Goal: Communication & Community: Answer question/provide support

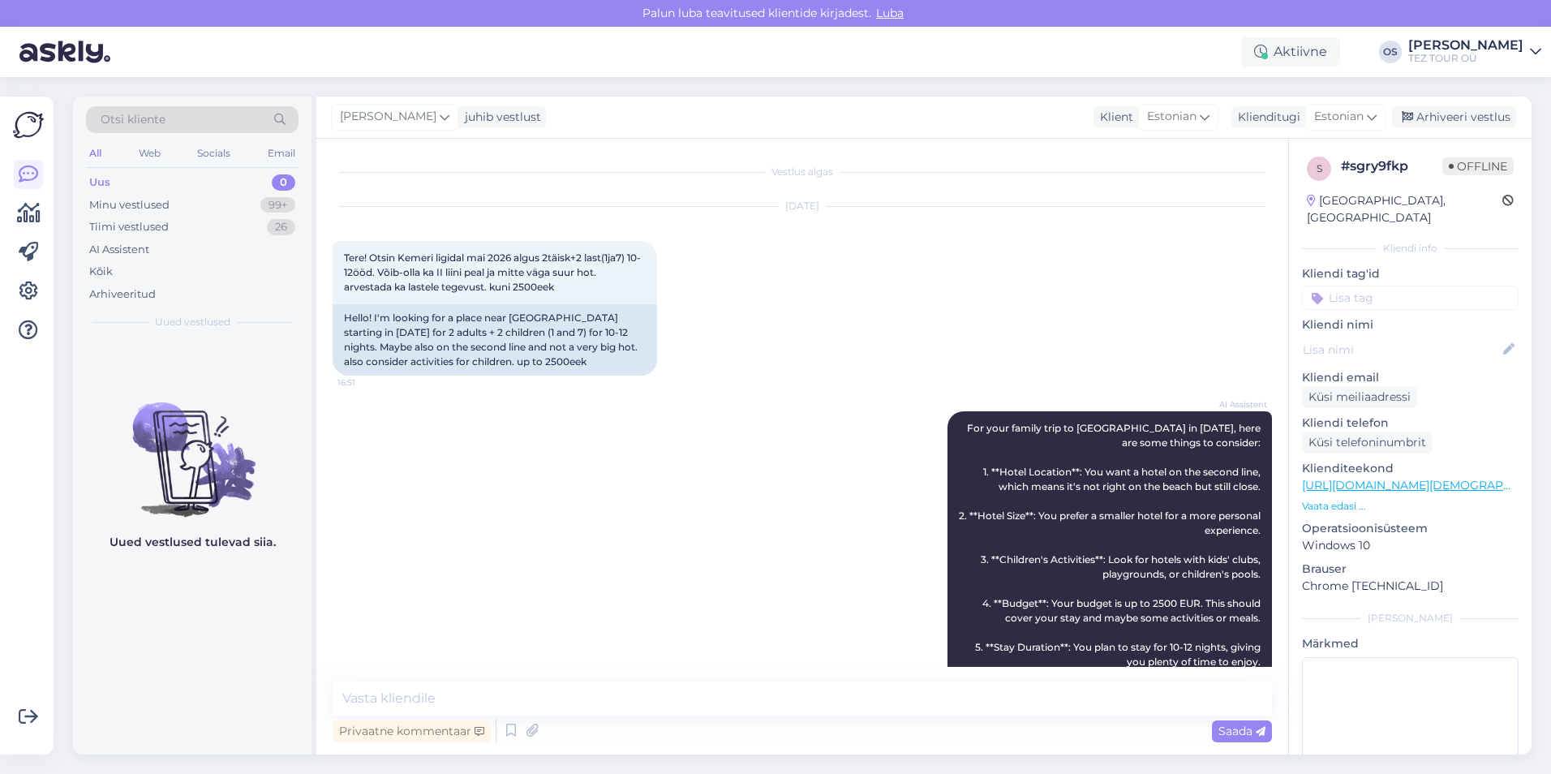
scroll to position [976, 0]
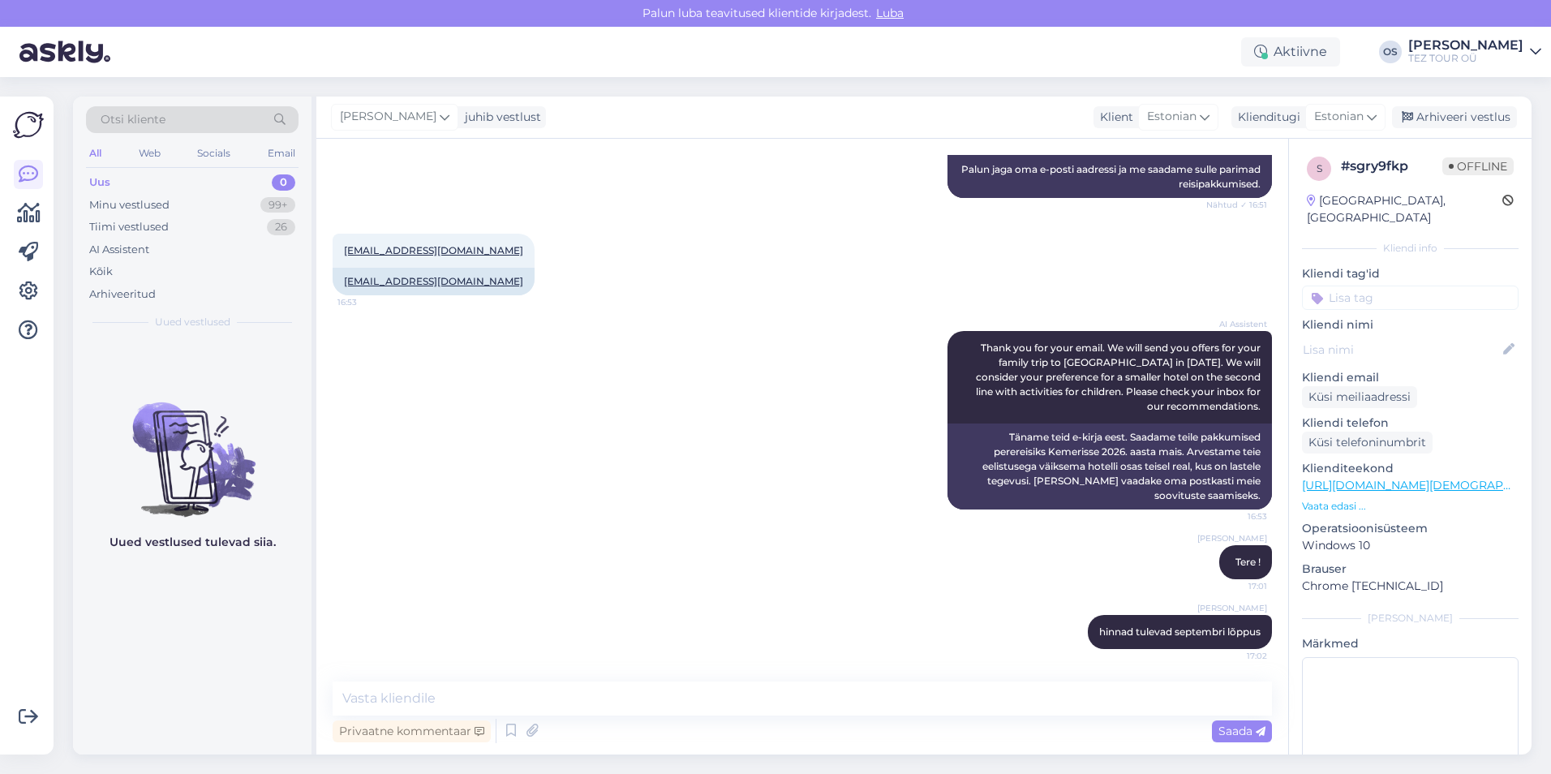
click at [208, 178] on div "Uus 0" at bounding box center [192, 182] width 212 height 23
click at [118, 187] on div "Uus 0" at bounding box center [192, 182] width 212 height 23
click at [1355, 285] on input at bounding box center [1410, 297] width 217 height 24
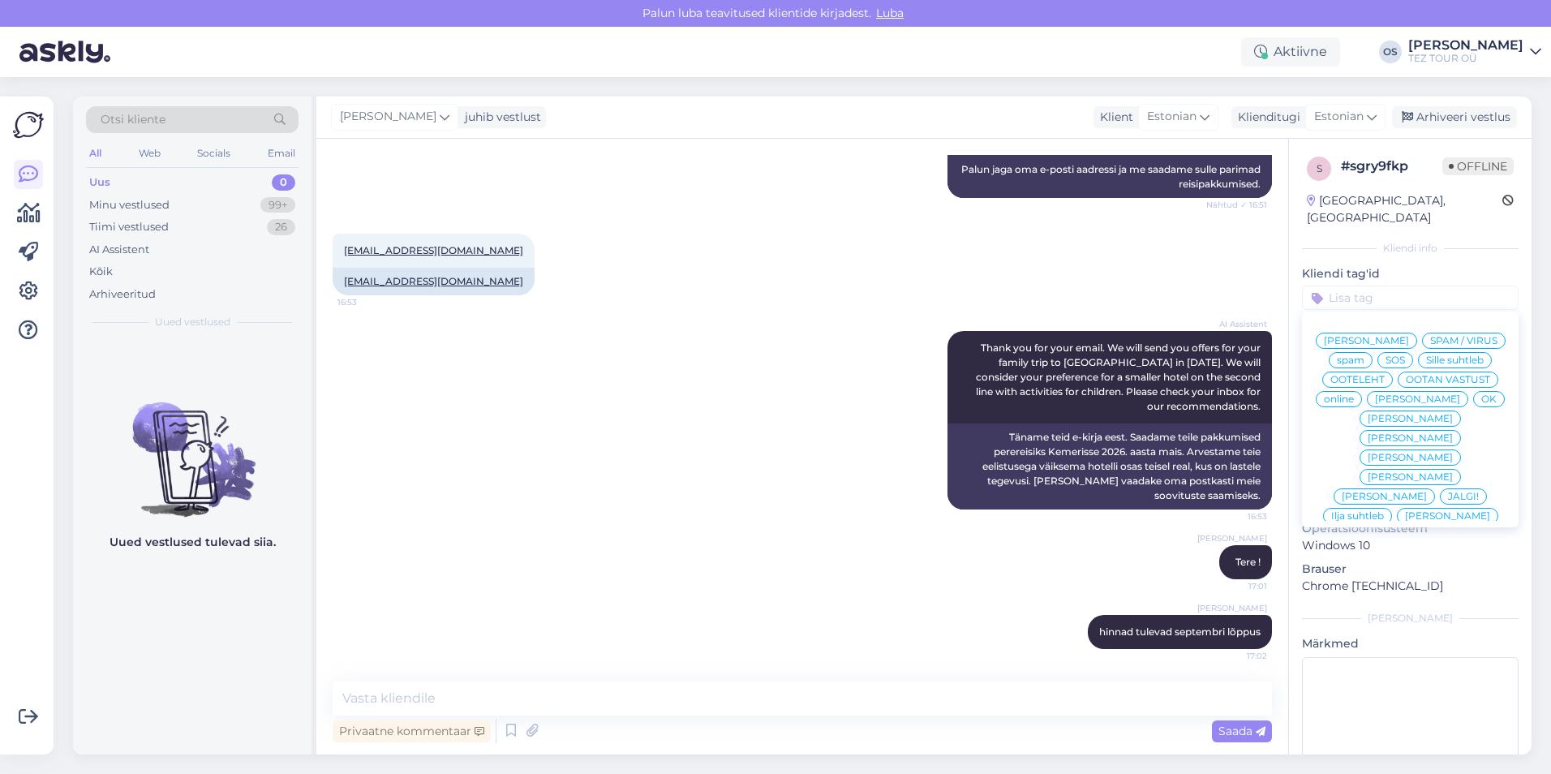
click at [1391, 401] on span "[PERSON_NAME]" at bounding box center [1417, 399] width 85 height 10
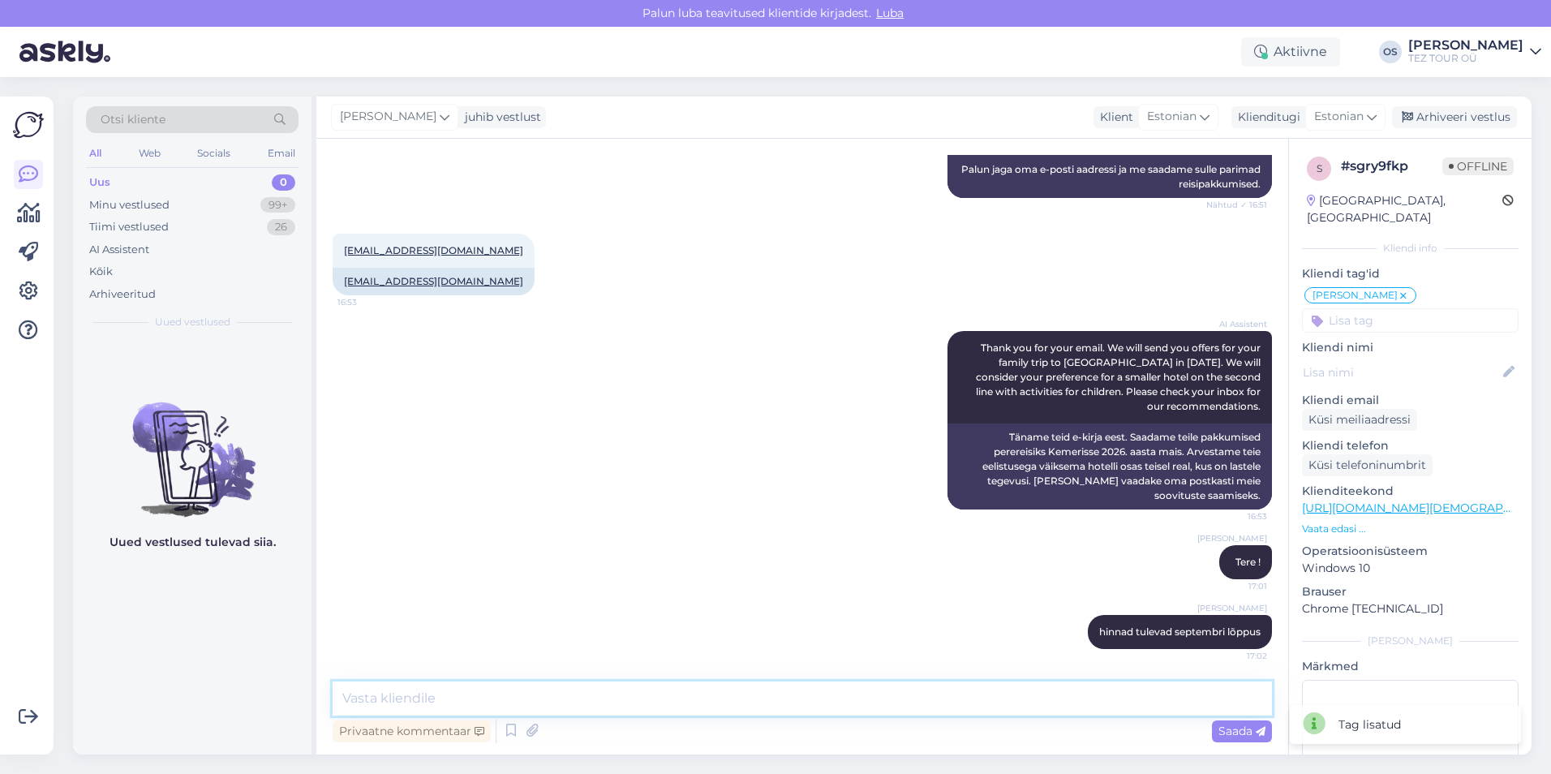
click at [436, 698] on textarea at bounding box center [802, 698] width 939 height 34
click at [151, 175] on div "Uus 0" at bounding box center [192, 182] width 212 height 23
click at [152, 197] on div "Minu vestlused" at bounding box center [129, 205] width 80 height 16
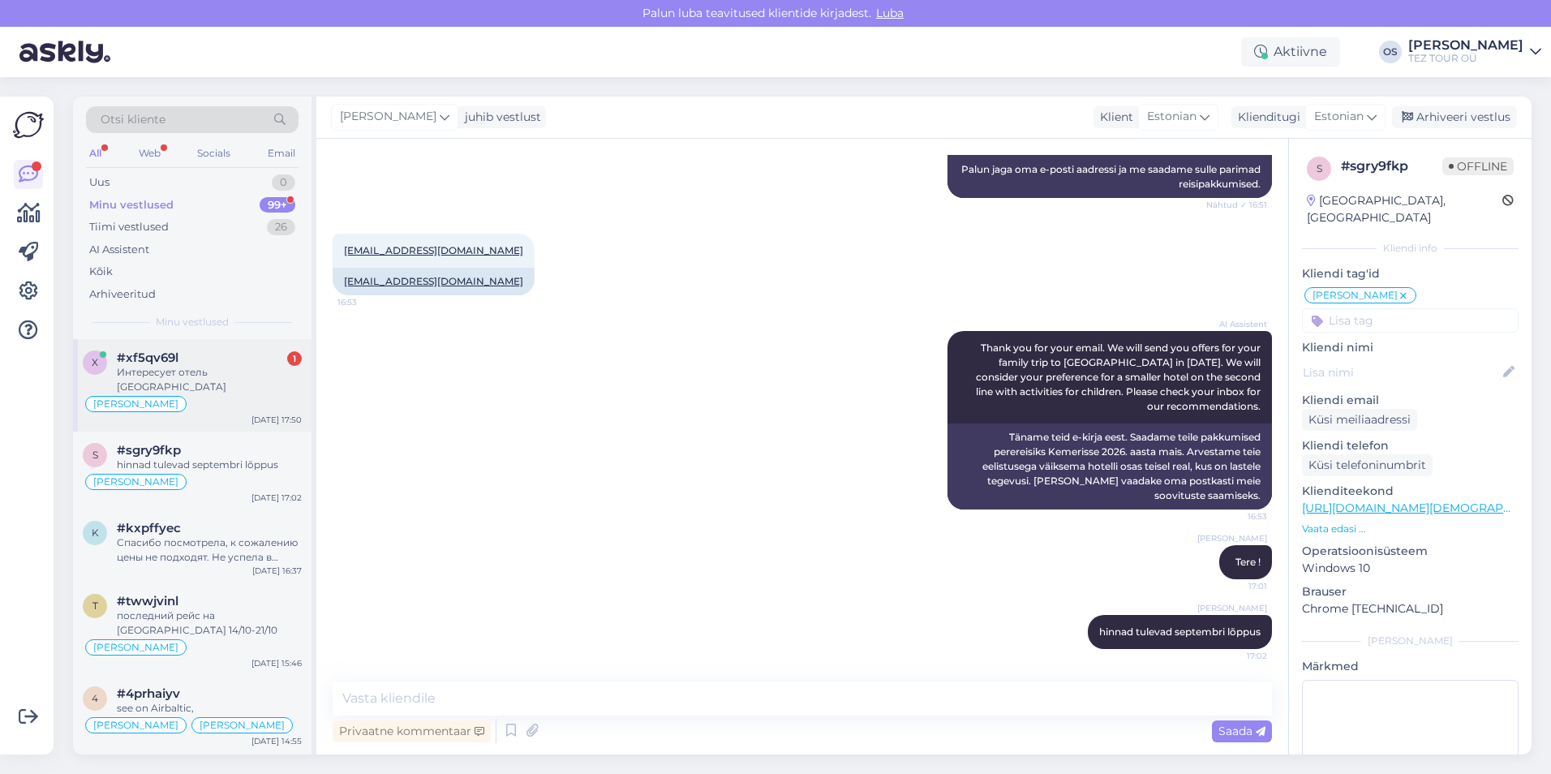
click at [179, 374] on div "Интересует отель [GEOGRAPHIC_DATA]" at bounding box center [209, 379] width 185 height 29
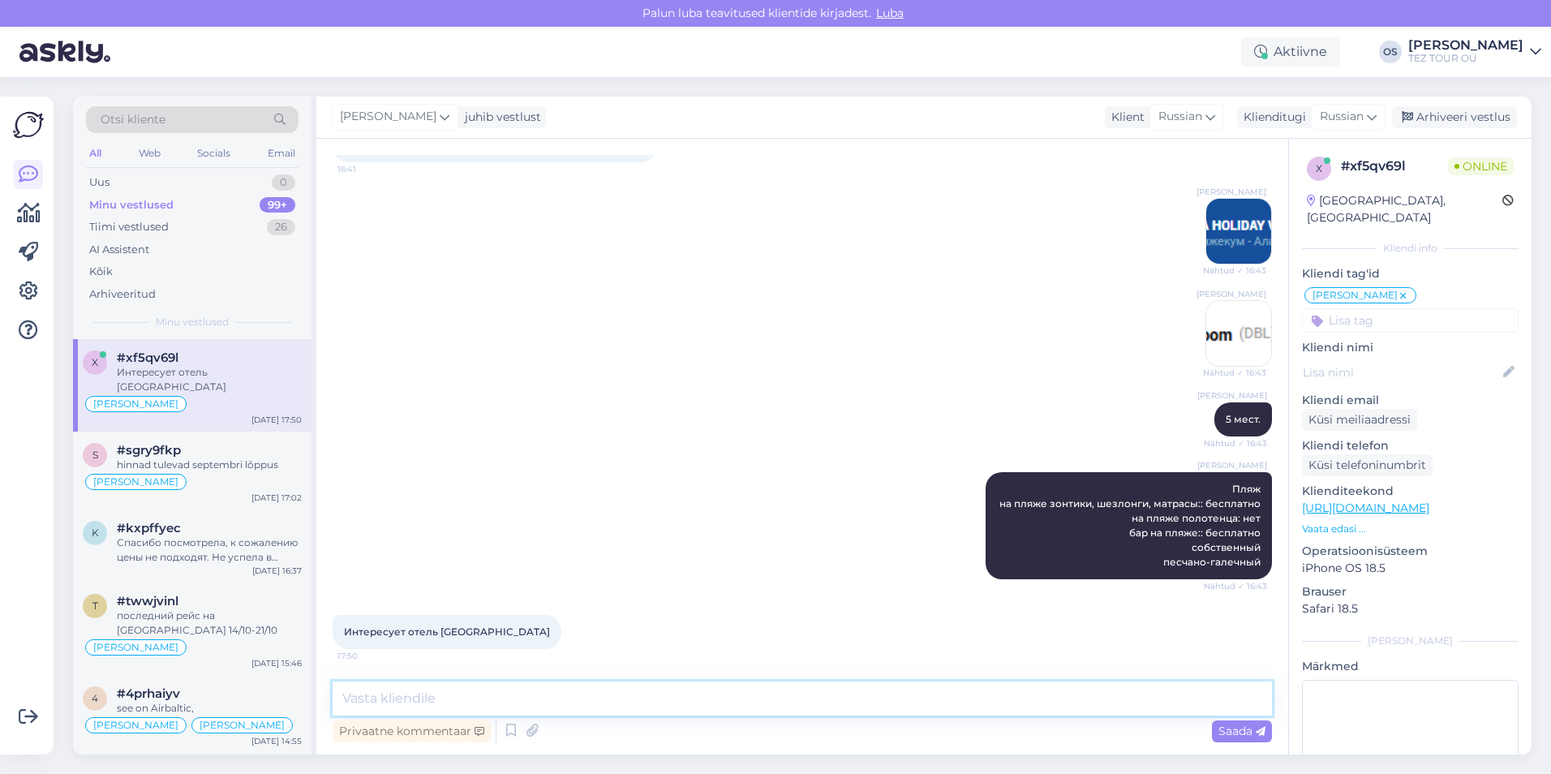
click at [519, 702] on textarea at bounding box center [802, 698] width 939 height 34
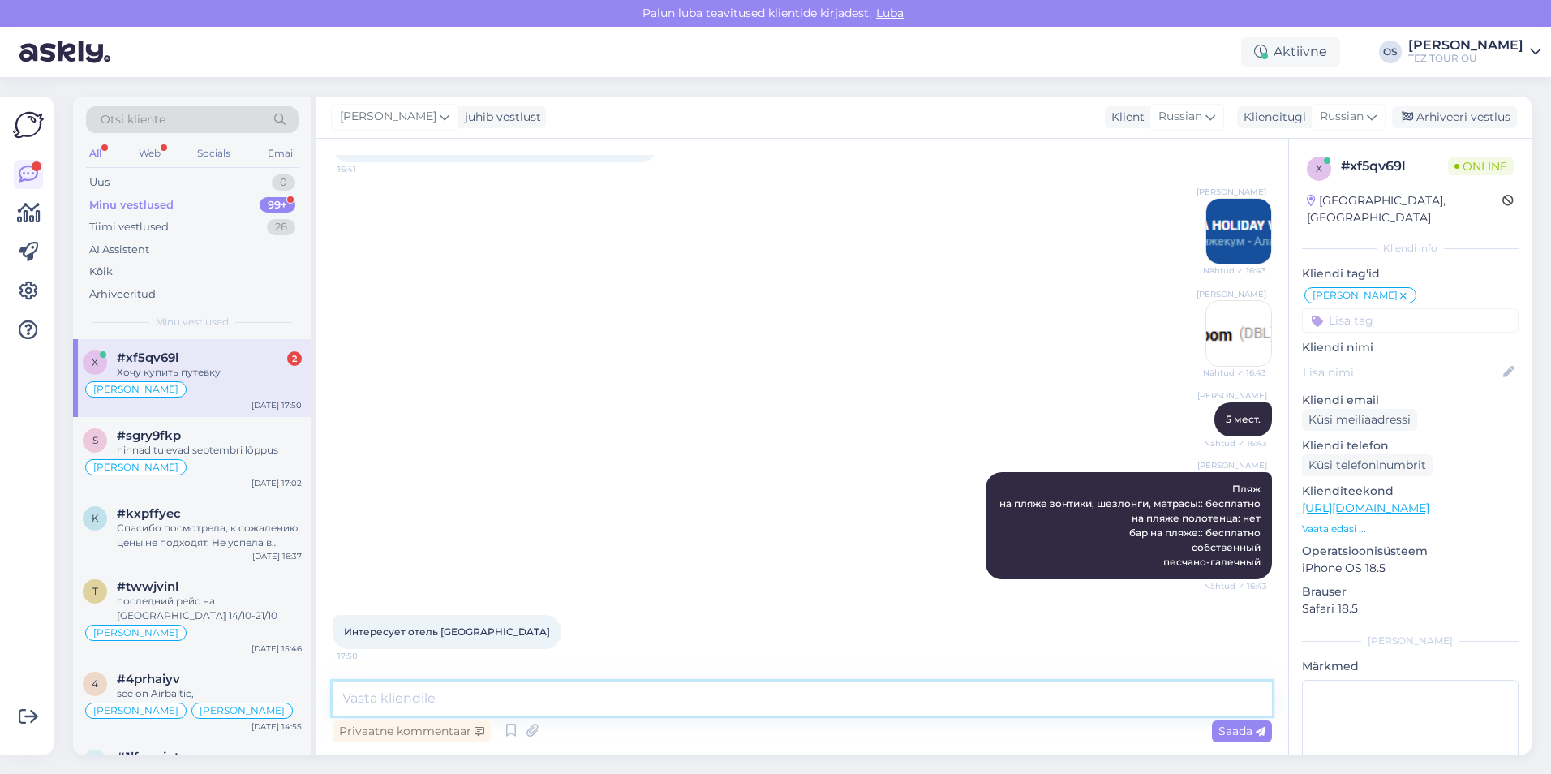
scroll to position [1571, 0]
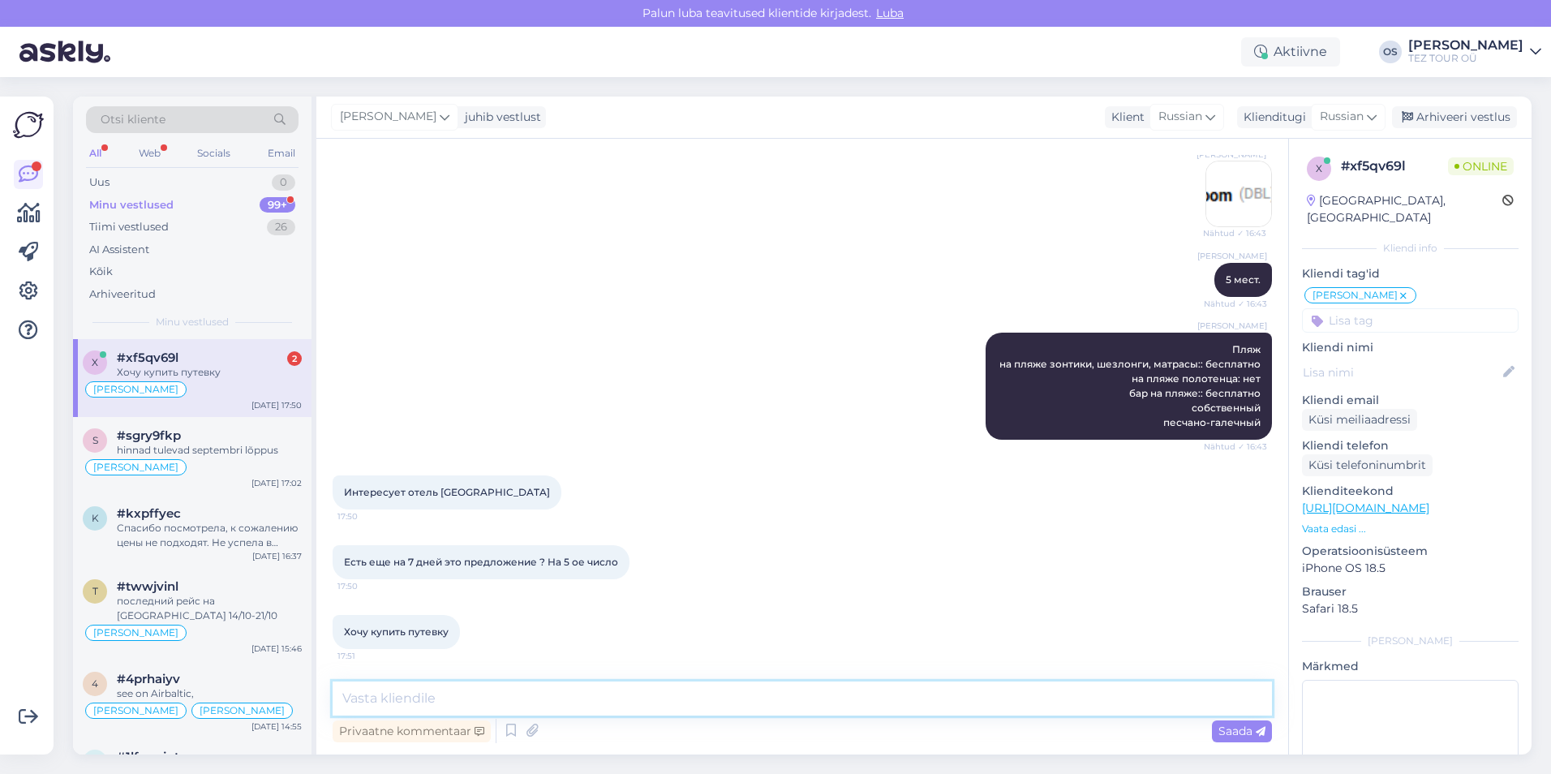
click at [499, 705] on textarea at bounding box center [802, 698] width 939 height 34
type textarea "секунду"
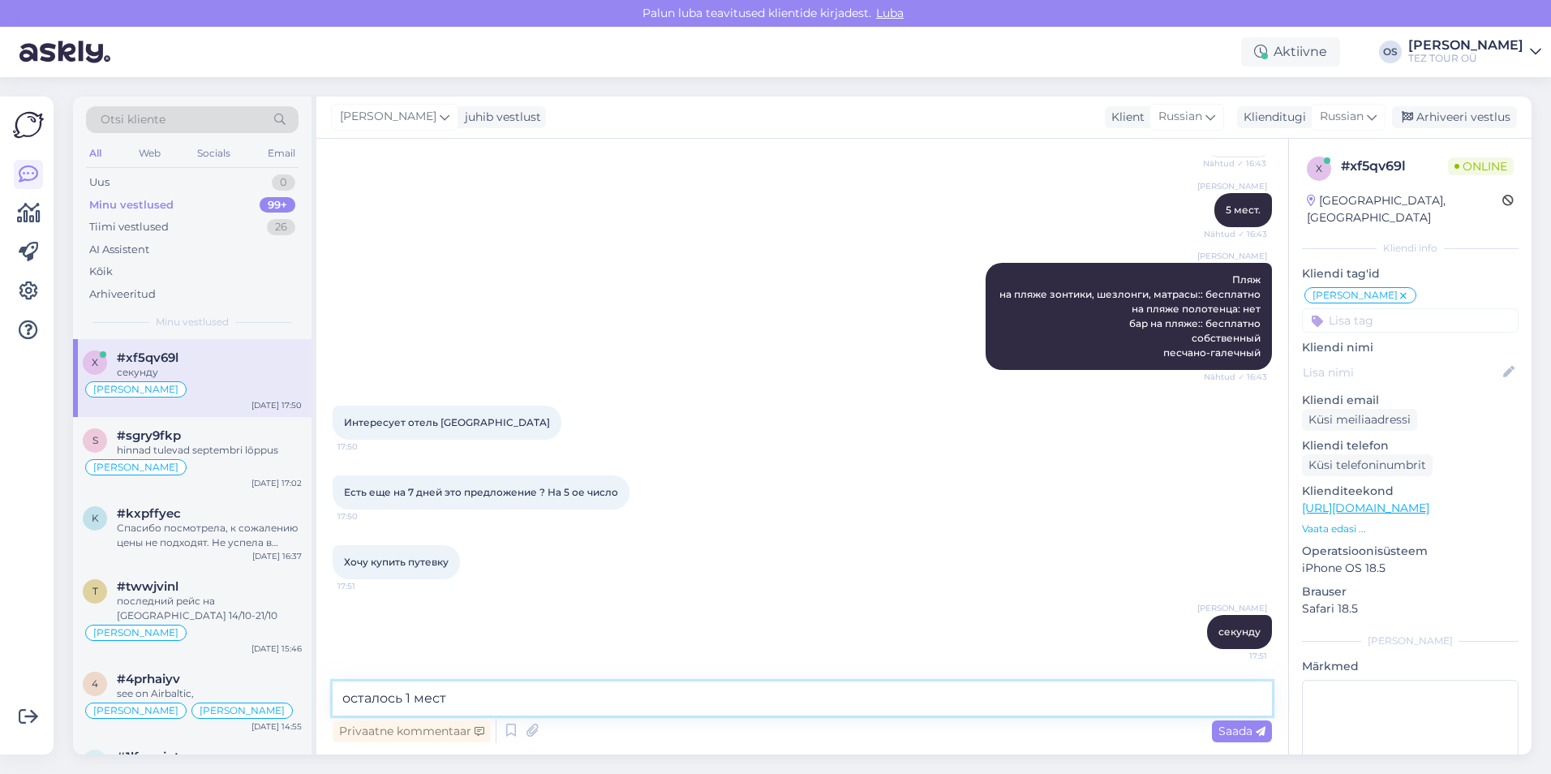
type textarea "осталось 1 место"
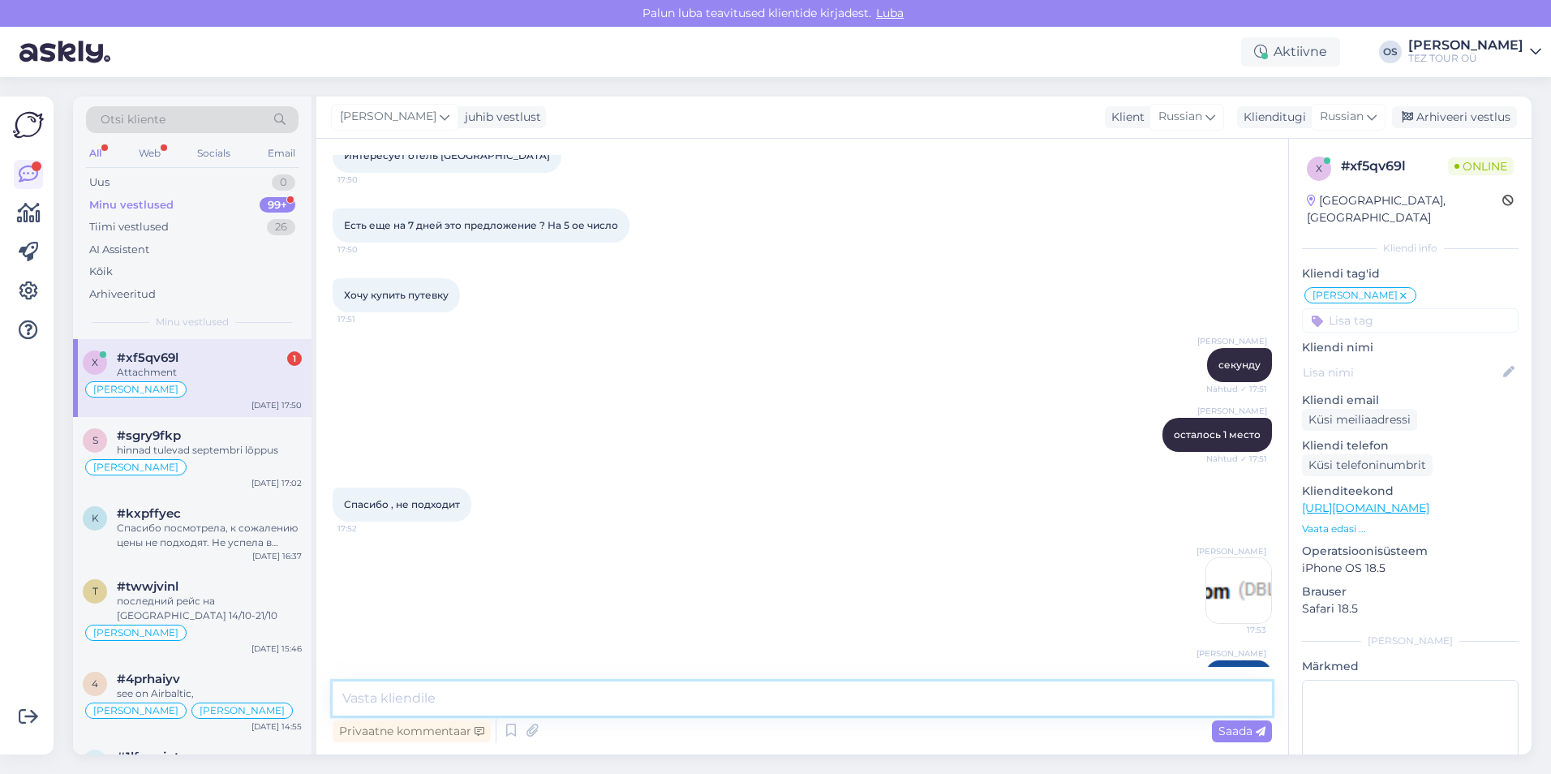
scroll to position [1985, 0]
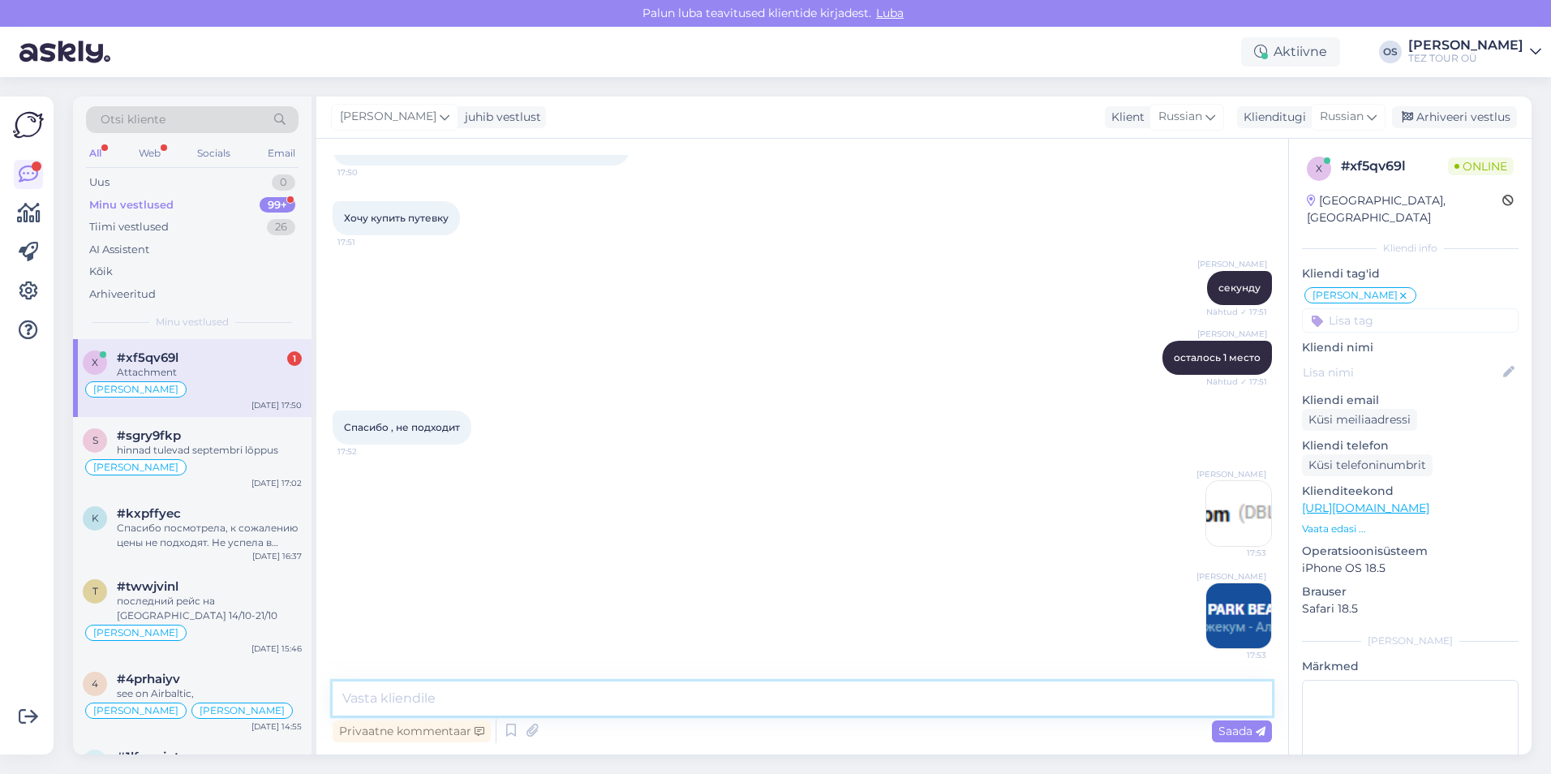
click at [486, 692] on textarea at bounding box center [802, 698] width 939 height 34
type textarea "y"
type textarea "на 11 ночей есть"
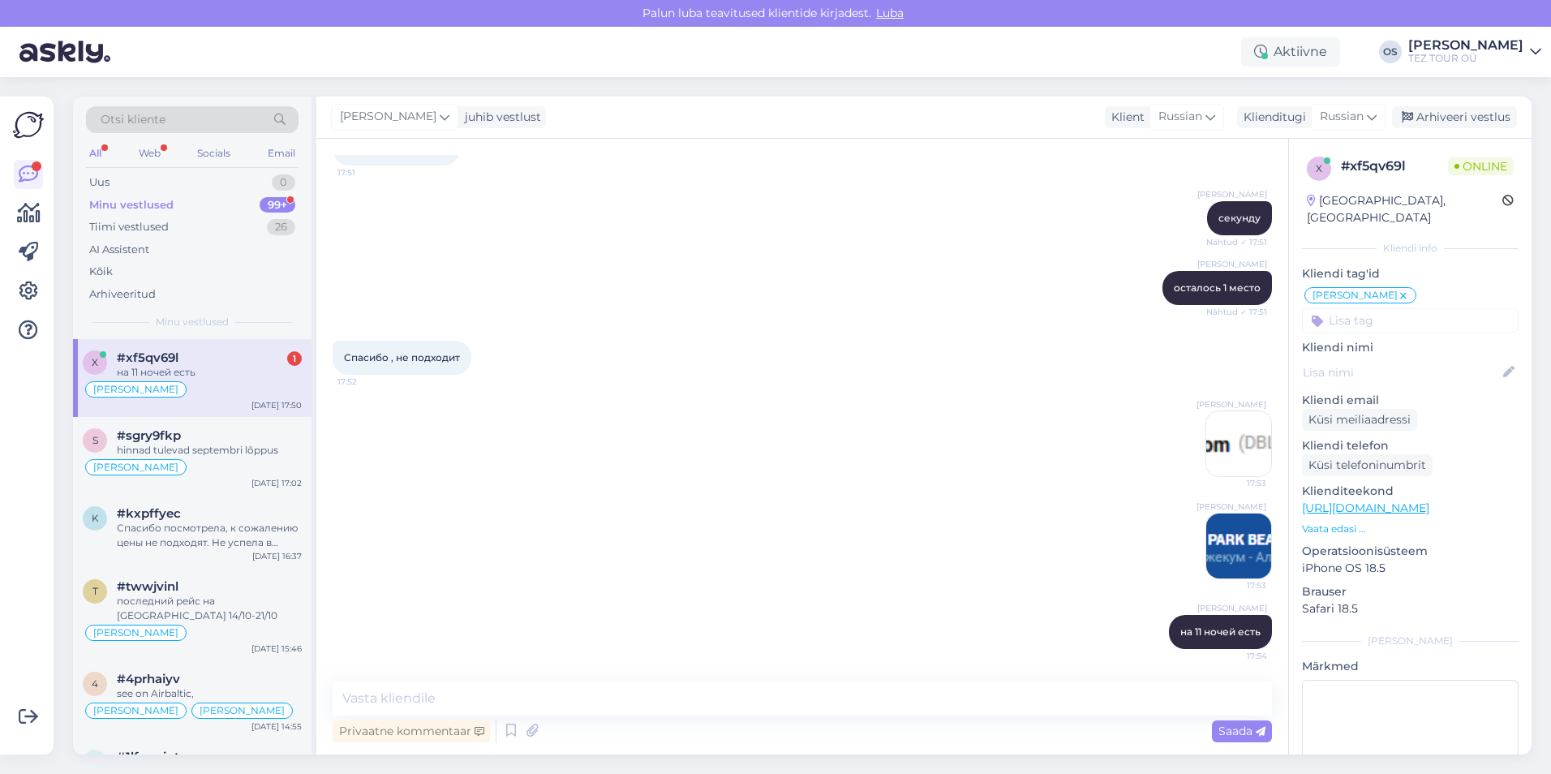
click at [165, 213] on div "Minu vestlused 99+" at bounding box center [192, 205] width 212 height 23
click at [218, 364] on div "#xf5qv69l на 11 ночей есть" at bounding box center [209, 364] width 185 height 29
click at [544, 703] on textarea at bounding box center [802, 698] width 939 height 34
click at [1217, 432] on img at bounding box center [1238, 443] width 65 height 65
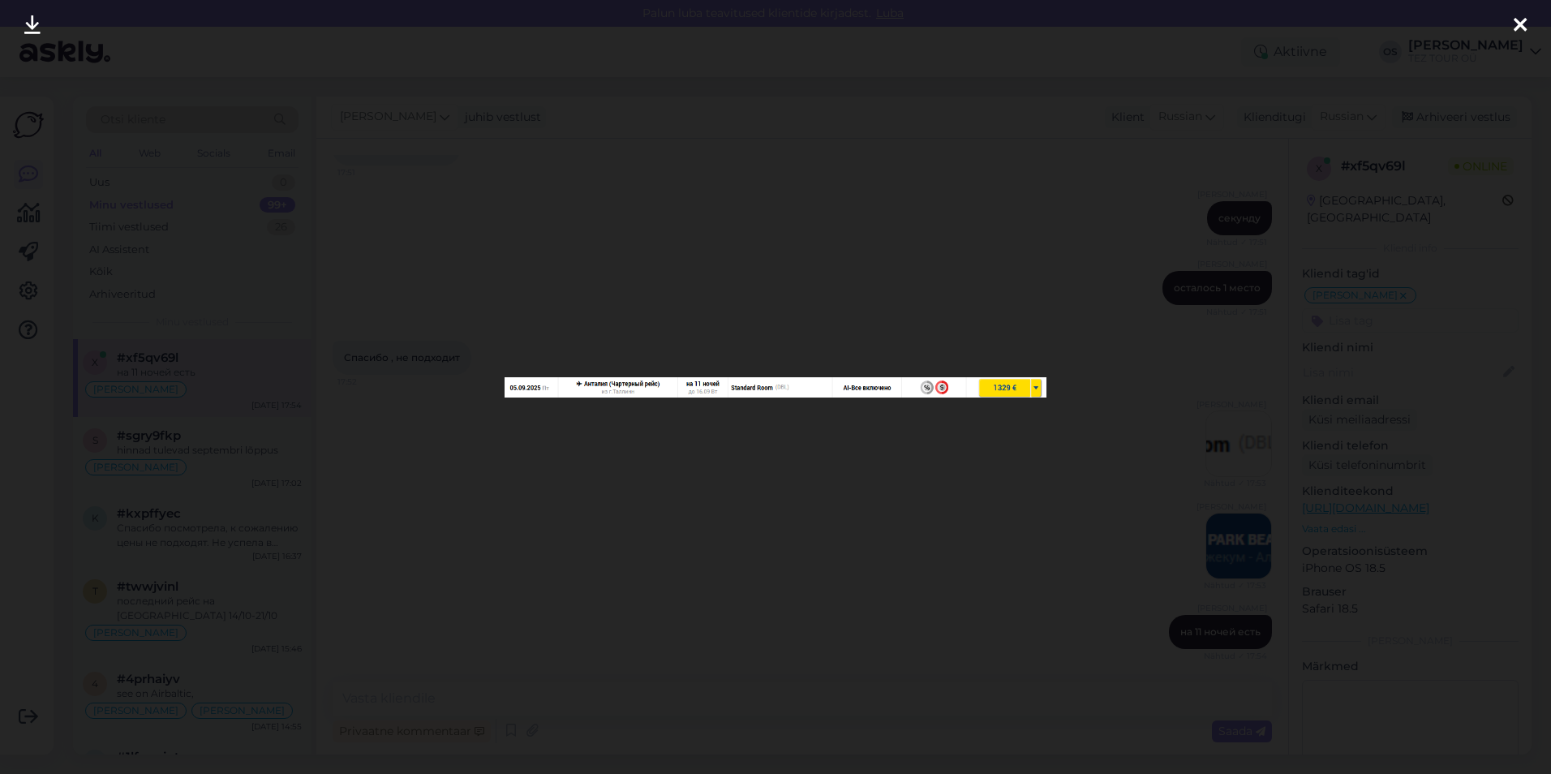
click at [1525, 20] on icon at bounding box center [1519, 25] width 13 height 21
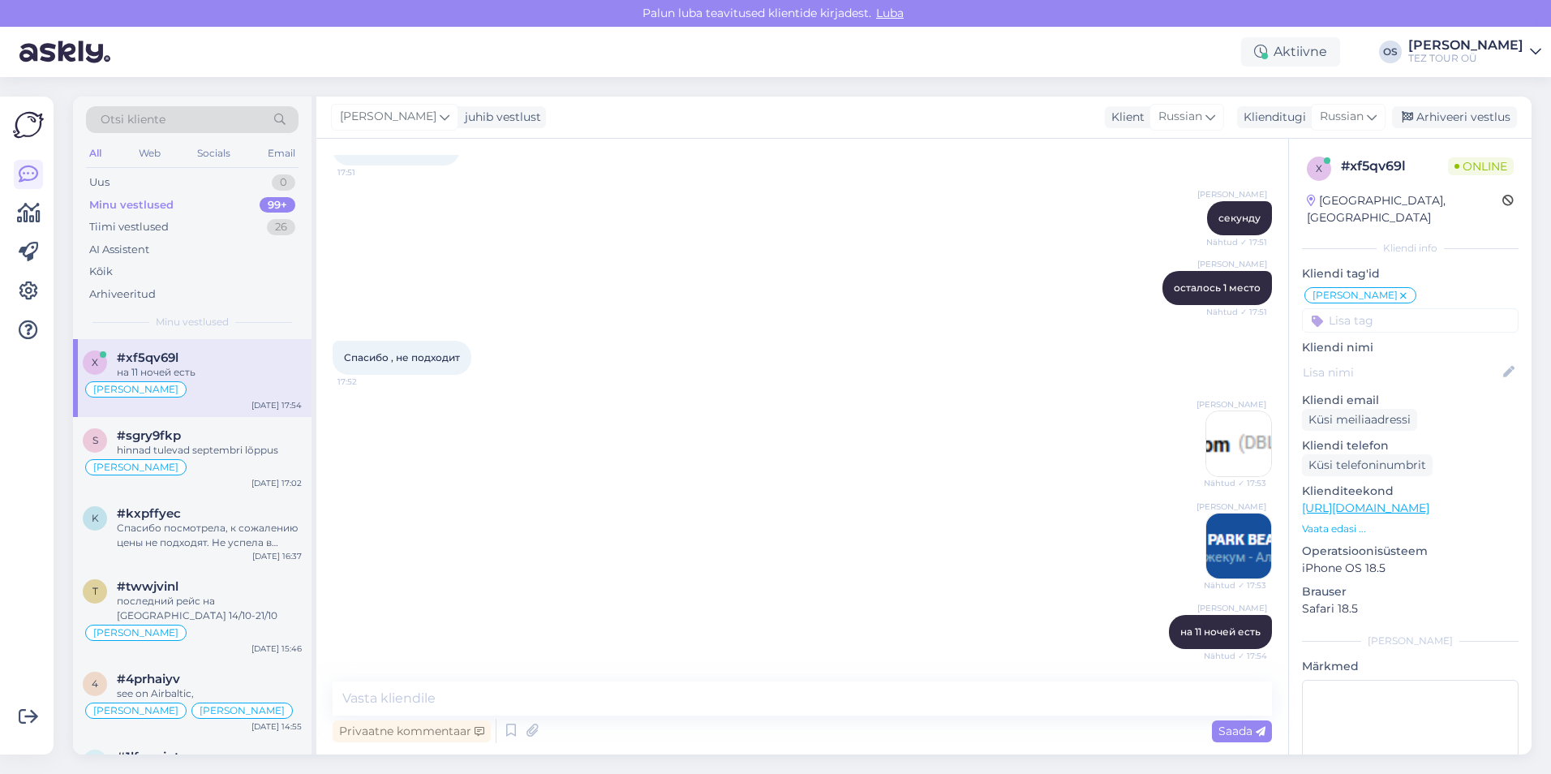
click at [1229, 547] on img at bounding box center [1238, 545] width 65 height 65
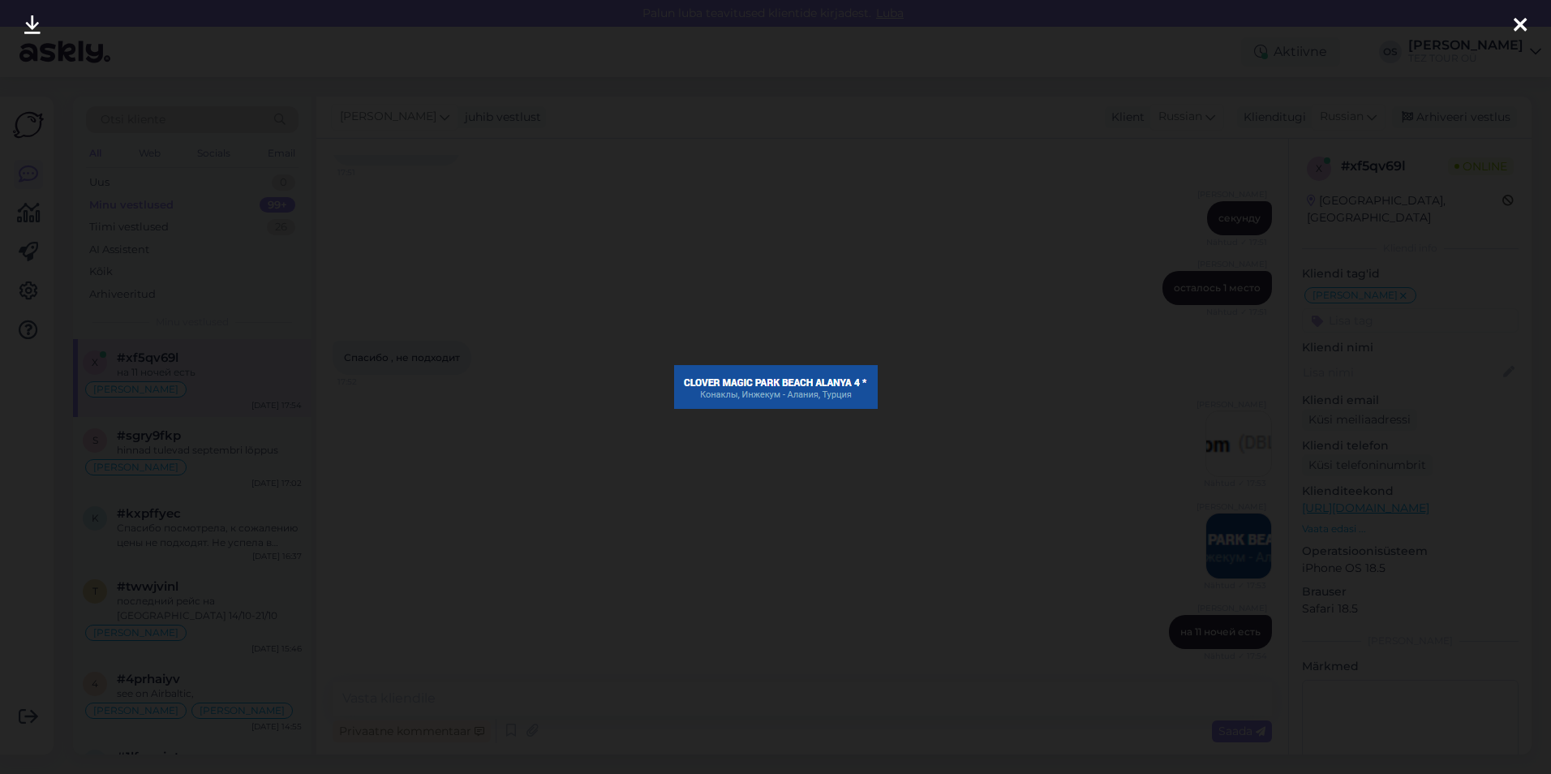
click at [1524, 18] on icon at bounding box center [1519, 25] width 13 height 21
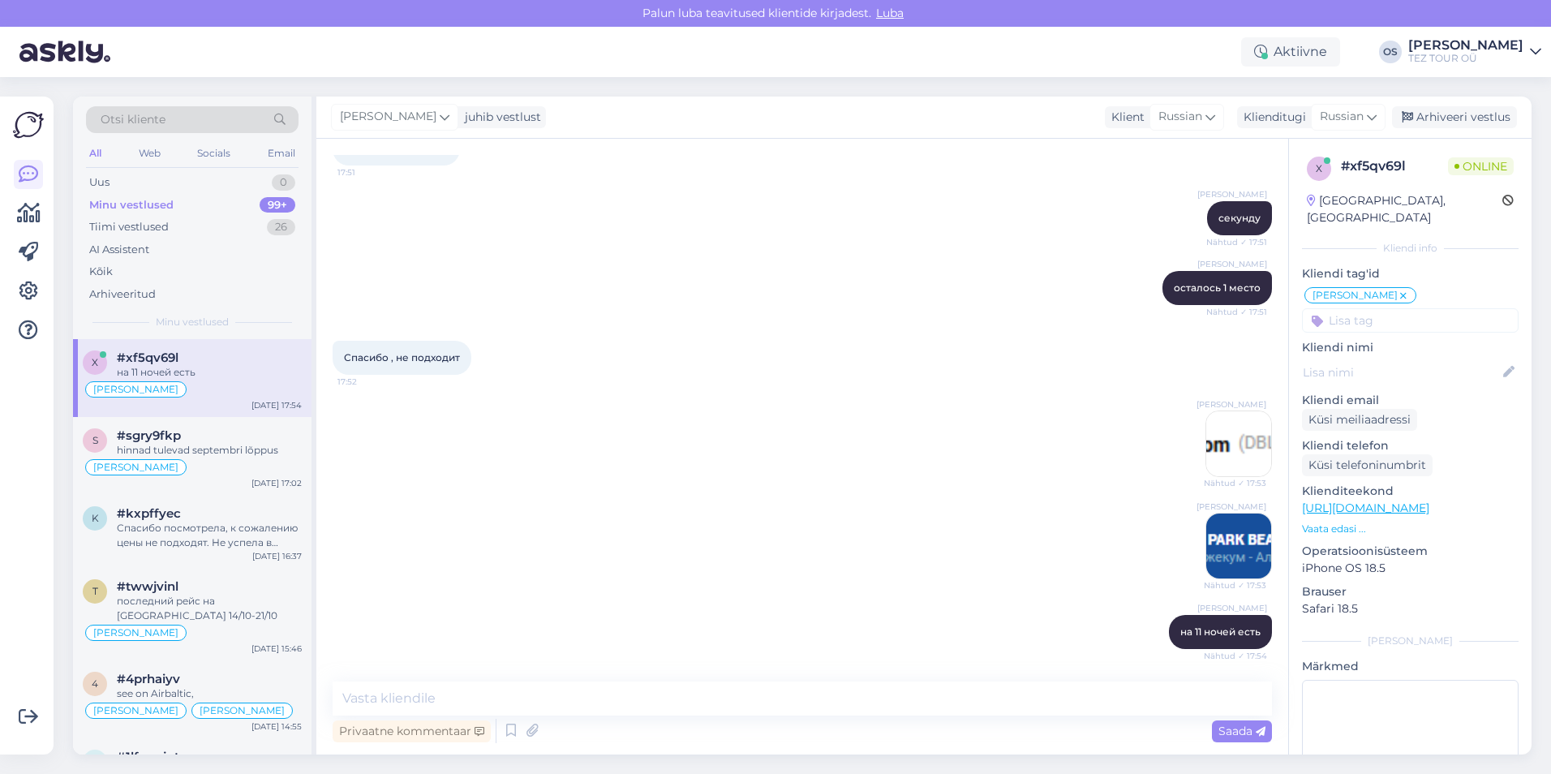
click at [1206, 431] on img at bounding box center [1238, 443] width 65 height 65
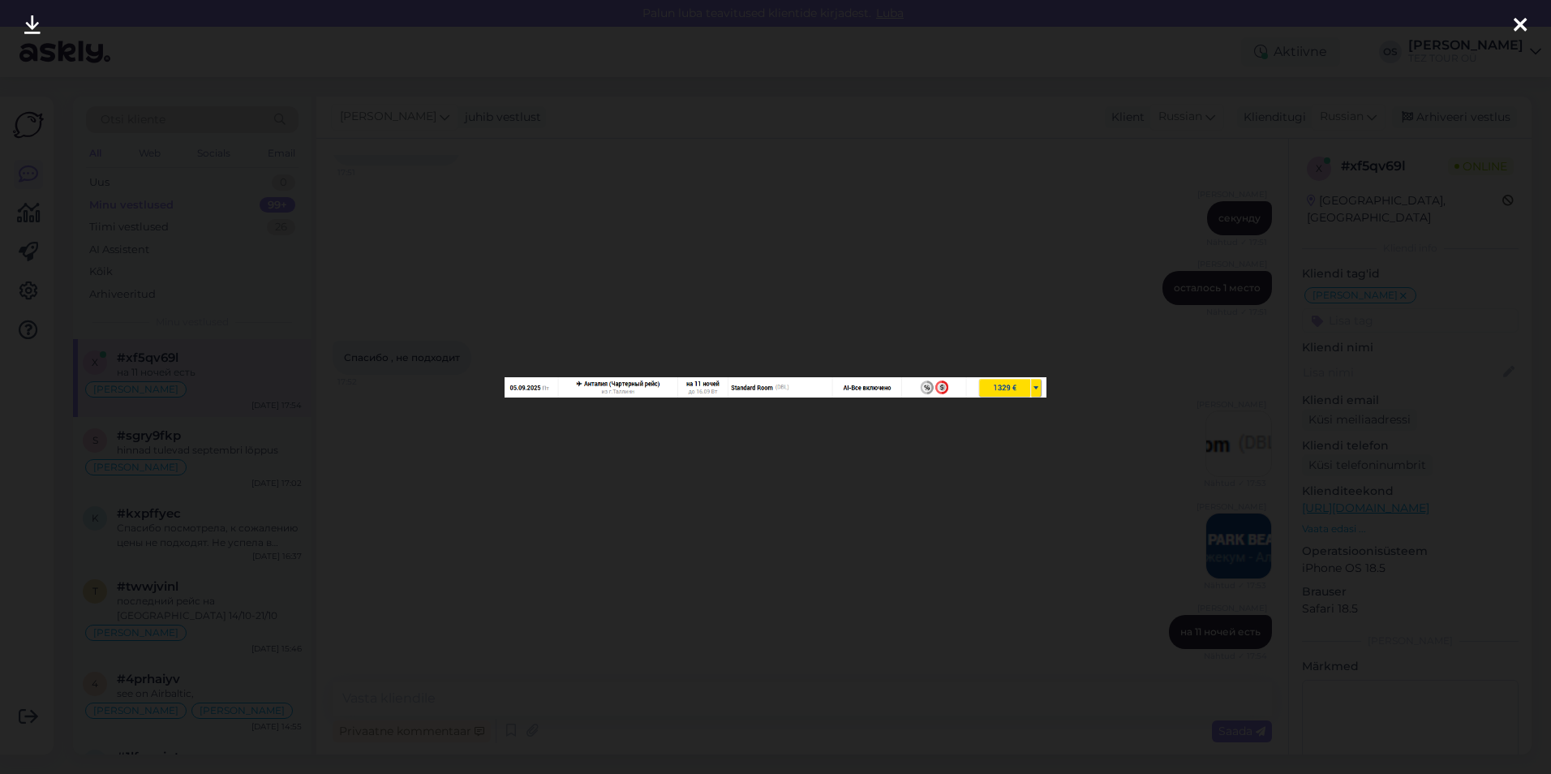
click at [1518, 24] on icon at bounding box center [1519, 25] width 13 height 21
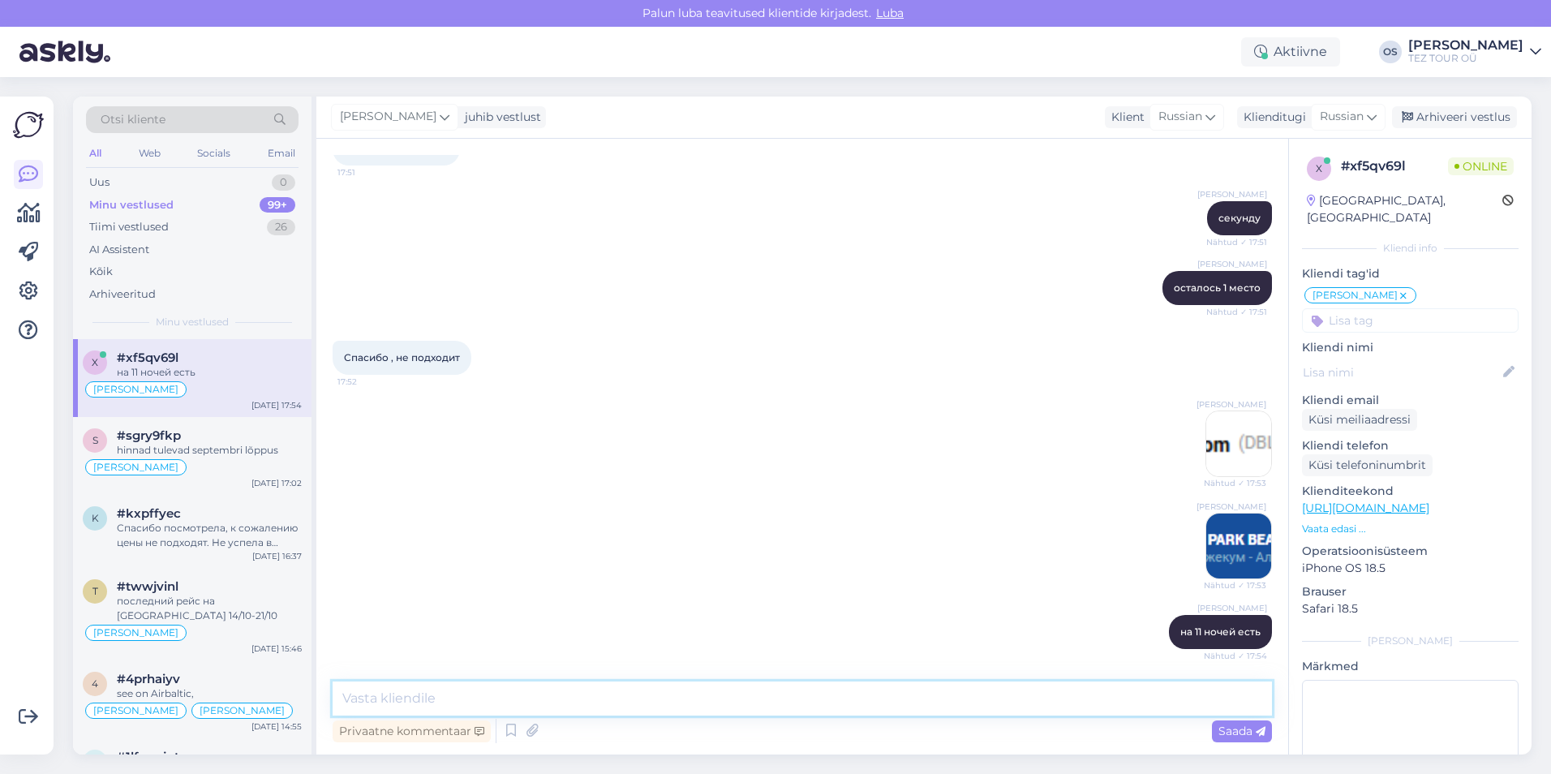
click at [409, 705] on textarea at bounding box center [802, 698] width 939 height 34
type textarea "если подходит, пишите на [EMAIL_ADDRESS][DOMAIN_NAME]"
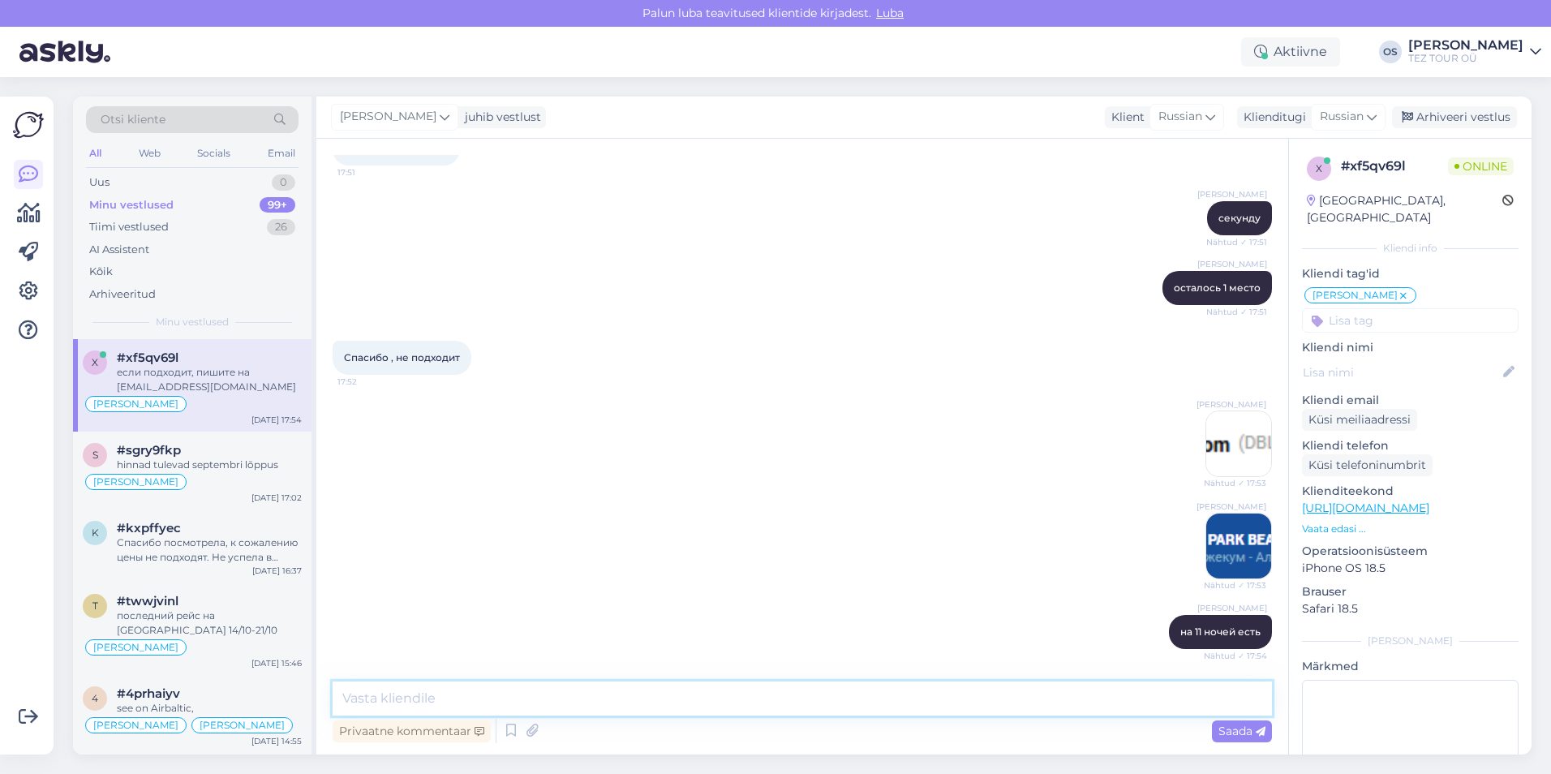
scroll to position [2124, 0]
